Goal: Find specific page/section: Find specific page/section

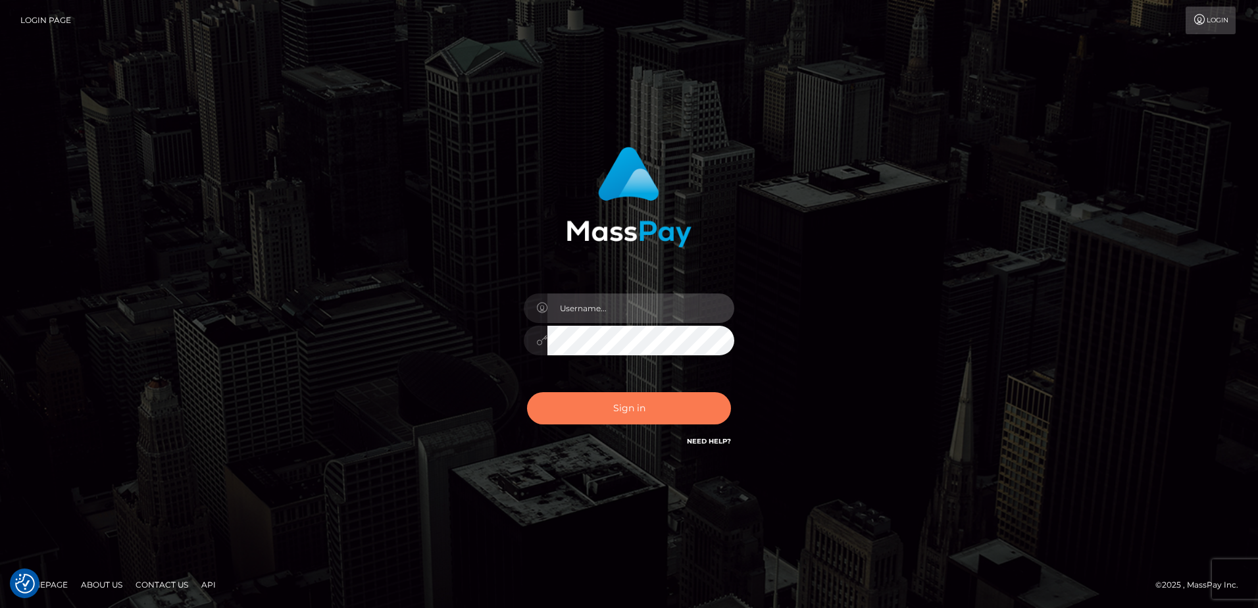
type input "alice.of"
click at [626, 399] on button "Sign in" at bounding box center [629, 408] width 204 height 32
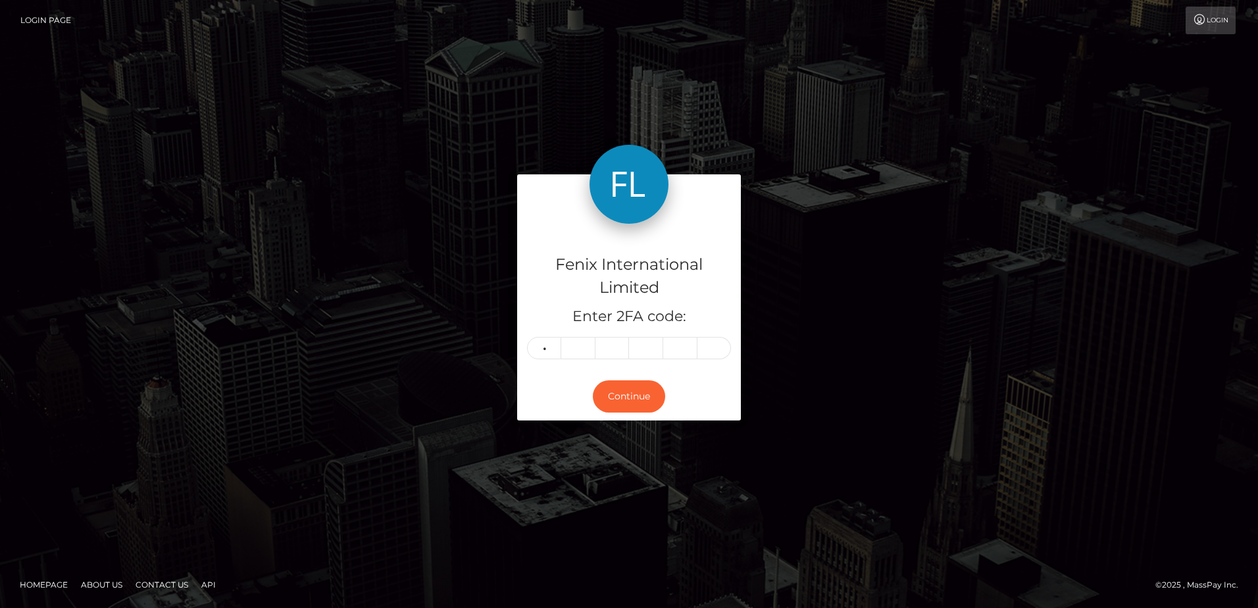
type input "0"
type input "6"
type input "8"
type input "9"
type input "4"
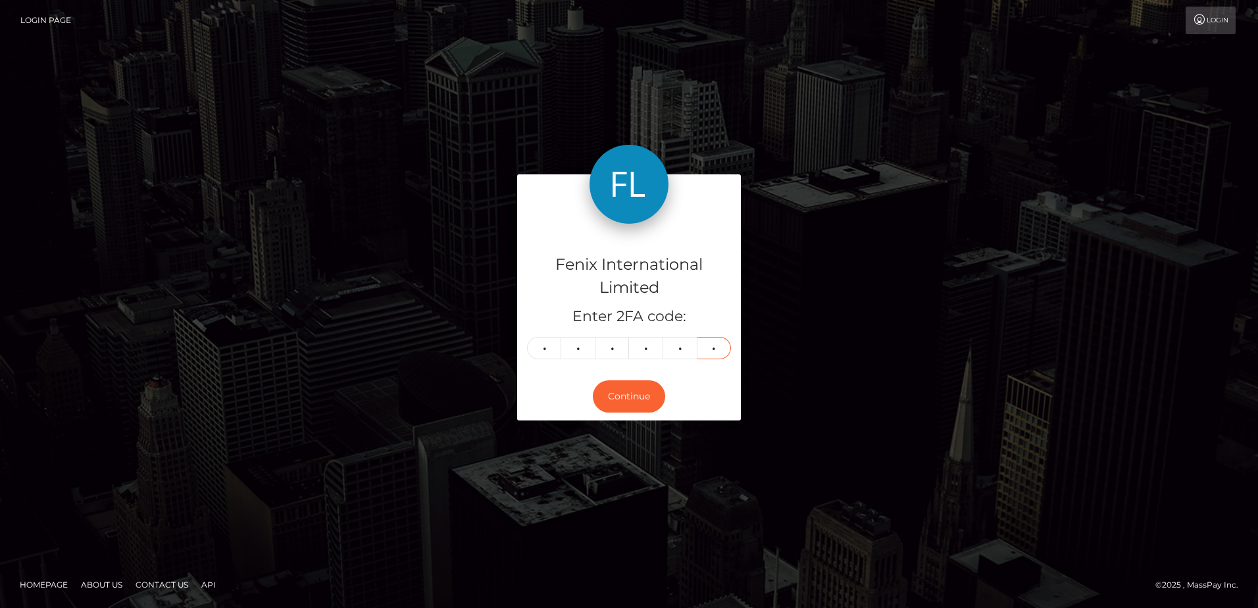
type input "3"
click at [626, 399] on button "Continue" at bounding box center [629, 396] width 72 height 32
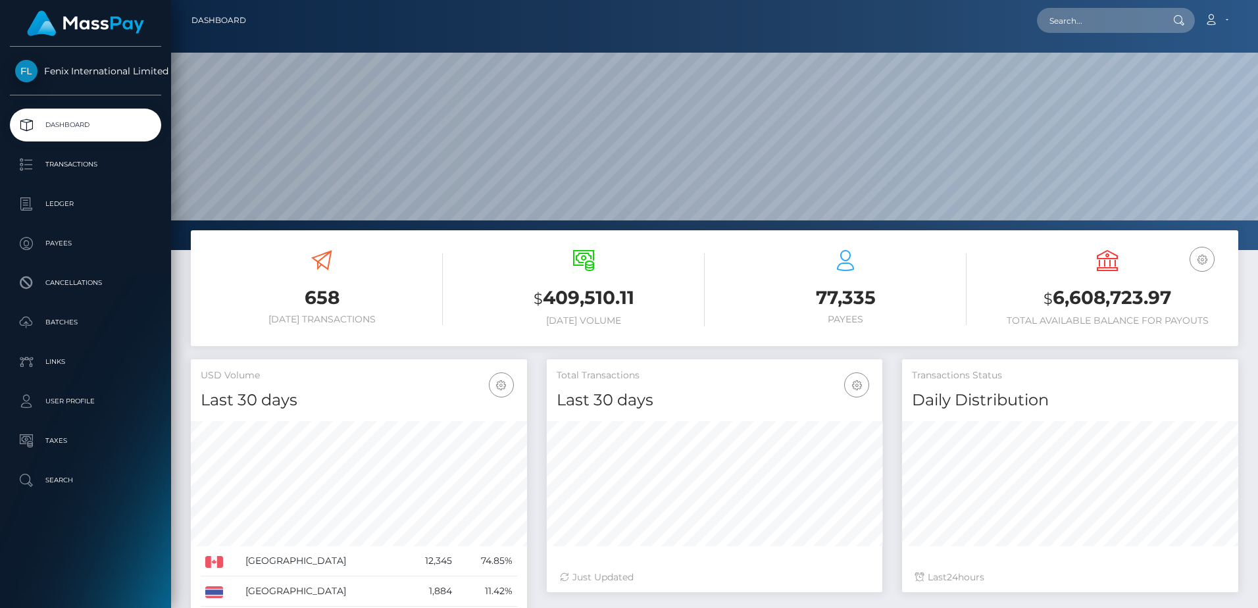
scroll to position [234, 335]
click at [1137, 28] on input "text" at bounding box center [1099, 20] width 124 height 25
paste input "74567427"
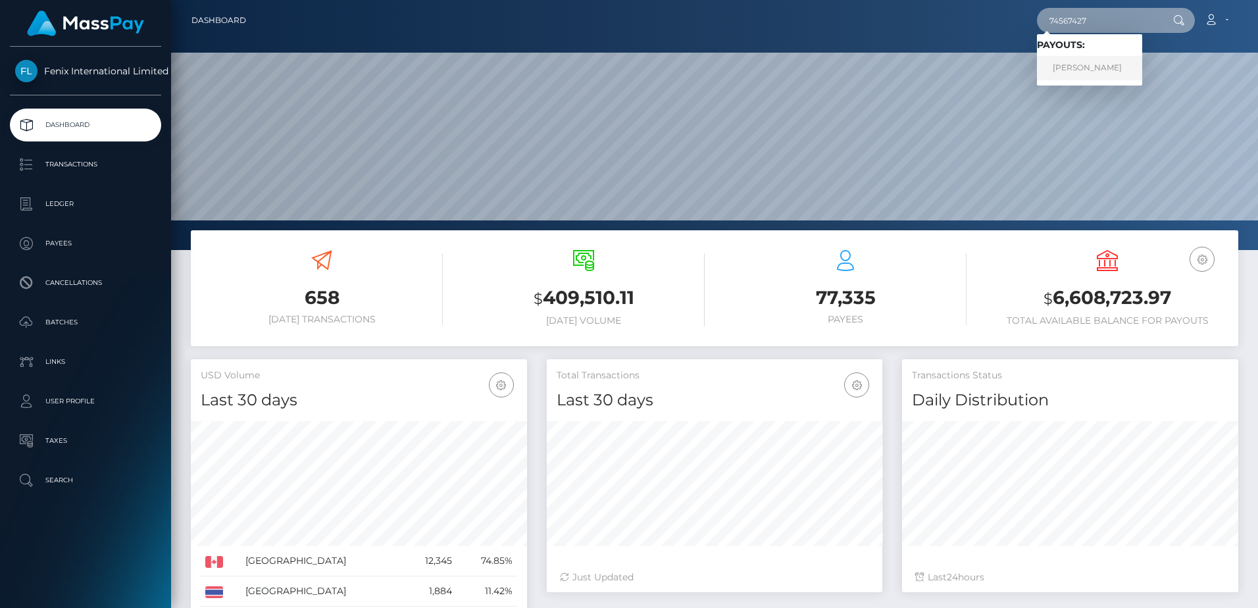
type input "74567427"
click at [1109, 72] on link "Eve Delafontaine" at bounding box center [1089, 68] width 105 height 24
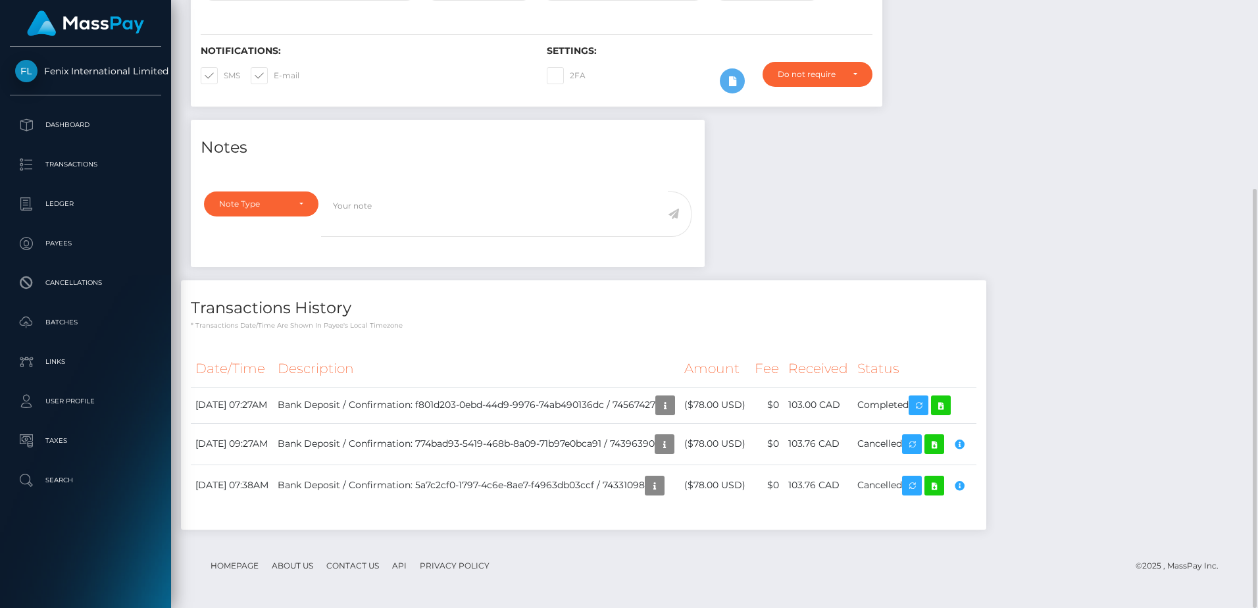
scroll to position [158, 335]
click at [949, 401] on icon at bounding box center [941, 405] width 16 height 16
